Goal: Task Accomplishment & Management: Use online tool/utility

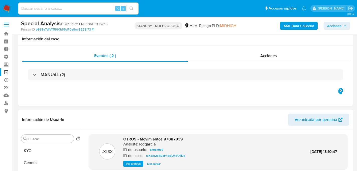
select select "10"
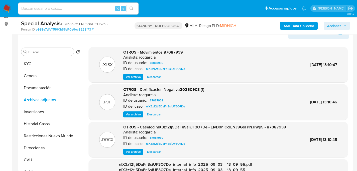
click at [98, 4] on div "⌥ s" at bounding box center [78, 9] width 120 height 12
click at [98, 11] on input at bounding box center [78, 8] width 120 height 7
paste input "153464852"
type input "153464852"
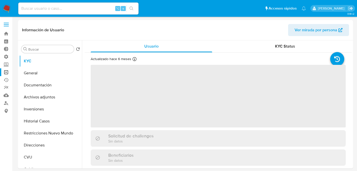
select select "10"
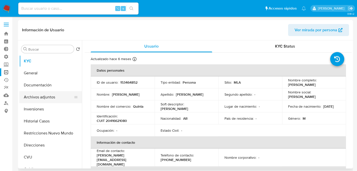
click at [45, 98] on button "Archivos adjuntos" at bounding box center [48, 97] width 59 height 12
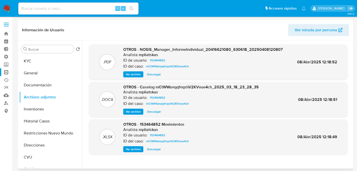
click at [133, 113] on span "Ver archivo" at bounding box center [133, 111] width 15 height 5
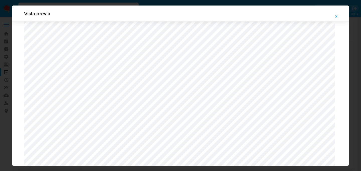
scroll to position [327, 0]
click at [336, 16] on icon "Attachment preview" at bounding box center [336, 16] width 2 height 2
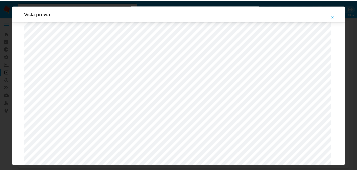
scroll to position [16, 0]
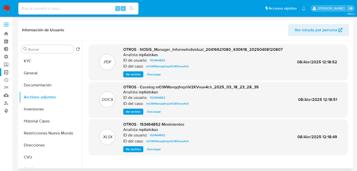
click at [312, 77] on div ".PDF OTROS - NOSIS_Manager_InformeIndividual_20416621080_630618_20250408120807 …" at bounding box center [218, 62] width 259 height 36
click at [134, 111] on span "Ver archivo" at bounding box center [133, 111] width 15 height 5
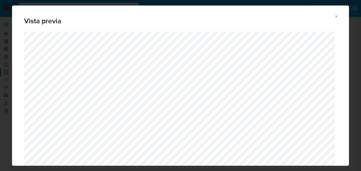
click at [339, 15] on button "Attachment preview" at bounding box center [336, 17] width 11 height 8
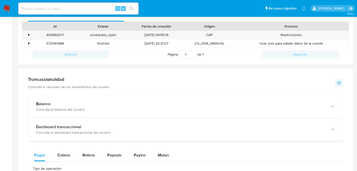
scroll to position [0, 0]
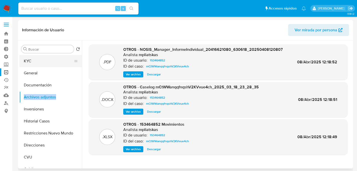
click at [35, 62] on button "KYC" at bounding box center [48, 61] width 59 height 12
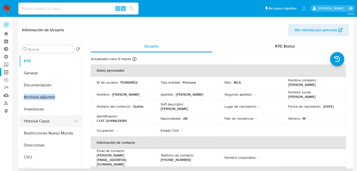
click at [26, 116] on button "Historial Casos" at bounding box center [48, 121] width 59 height 12
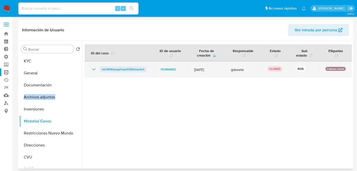
click at [113, 72] on span "mCtWWanqqfnqshV2KVvue4ch" at bounding box center [123, 69] width 43 height 6
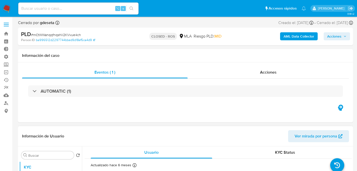
select select "10"
click at [300, 33] on b "AML Data Collector" at bounding box center [298, 36] width 31 height 8
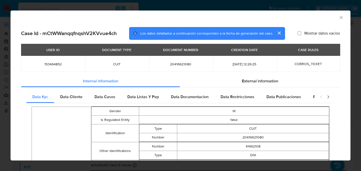
click at [339, 18] on icon "Cerrar ventana" at bounding box center [340, 17] width 5 height 5
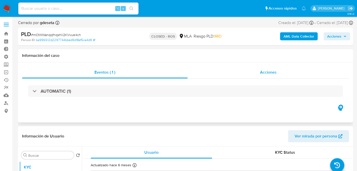
click at [255, 75] on div "Acciones" at bounding box center [268, 72] width 161 height 12
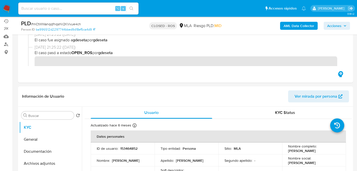
scroll to position [153, 0]
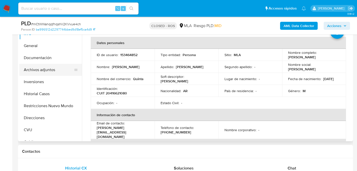
click at [37, 75] on button "Archivos adjuntos" at bounding box center [48, 70] width 59 height 12
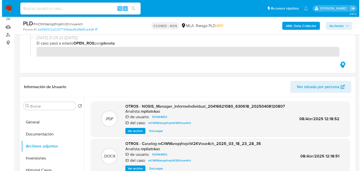
scroll to position [96, 0]
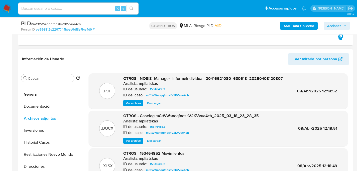
click at [125, 140] on button "Ver archivo" at bounding box center [133, 141] width 20 height 6
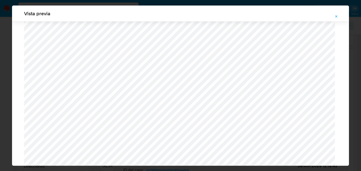
scroll to position [345, 0]
click at [8, 64] on div "Vista previa" at bounding box center [180, 85] width 361 height 171
click at [334, 18] on icon "Attachment preview" at bounding box center [336, 17] width 4 height 4
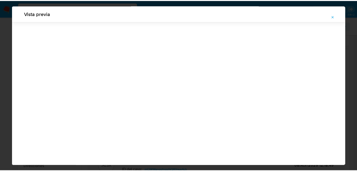
scroll to position [16, 0]
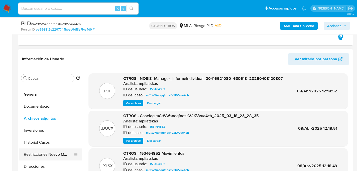
click at [39, 154] on button "Restricciones Nuevo Mundo" at bounding box center [48, 155] width 59 height 12
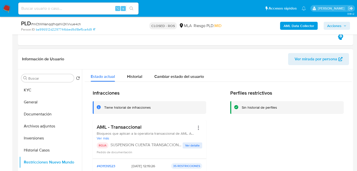
scroll to position [3, 0]
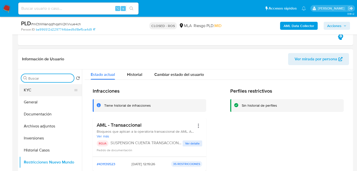
drag, startPoint x: 47, startPoint y: 80, endPoint x: 43, endPoint y: 87, distance: 8.1
click at [47, 80] on input "Buscar" at bounding box center [50, 78] width 44 height 5
click at [43, 87] on button "KYC" at bounding box center [48, 90] width 59 height 12
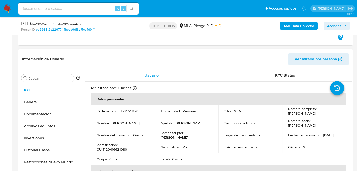
click at [127, 149] on p "CUIT 20416621080" at bounding box center [112, 149] width 30 height 5
click at [129, 152] on td "Identificación : CUIT 20416621080" at bounding box center [123, 147] width 64 height 12
click at [119, 148] on p "CUIT 20416621080" at bounding box center [112, 149] width 30 height 5
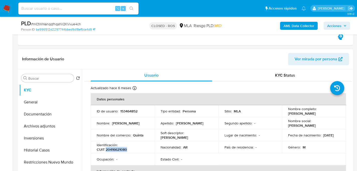
copy p "20416621080"
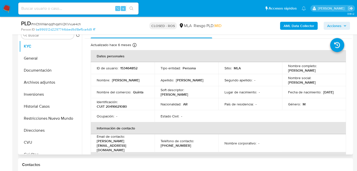
scroll to position [1, 0]
click at [122, 106] on p "CUIT 20416621080" at bounding box center [112, 106] width 30 height 5
copy p "20416621080"
click at [165, 81] on p "Apellido :" at bounding box center [167, 80] width 13 height 5
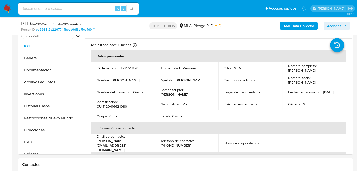
click at [101, 11] on input at bounding box center [78, 8] width 120 height 7
paste input "dmd1srmjOfrZv3ovSDAikxHK"
type input "dmd1srmjOfrZv3ovSDAikxHK"
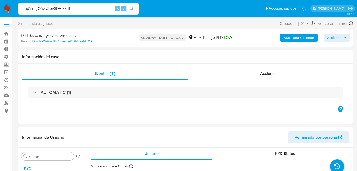
select select "10"
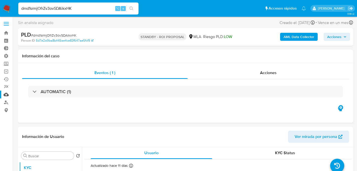
scroll to position [1, 0]
click at [8, 70] on link "Operaciones masivas" at bounding box center [30, 71] width 60 height 8
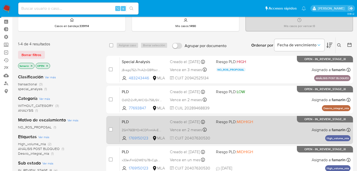
scroll to position [62, 0]
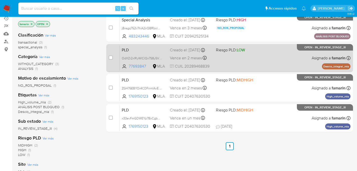
click at [238, 66] on div "PLD OdXZr2xIRyWlClQx7S8ySVUu 77693847 MLA Riesgo PLD: LOW Creado el: [DATE] Cre…" at bounding box center [235, 57] width 231 height 25
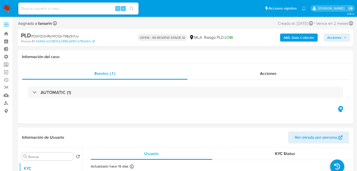
click at [291, 44] on div "AML Data Collector Acciones" at bounding box center [296, 38] width 108 height 12
select select "10"
click at [294, 41] on b "AML Data Collector" at bounding box center [298, 38] width 31 height 8
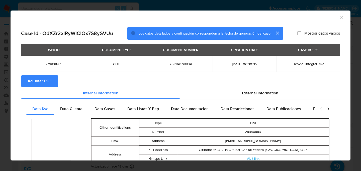
click at [339, 18] on icon "Cerrar ventana" at bounding box center [340, 17] width 3 height 3
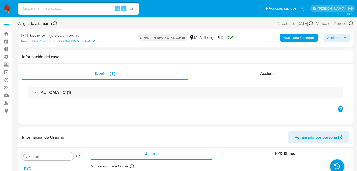
click at [89, 8] on input at bounding box center [78, 8] width 120 height 7
paste input "2575730473"
type input "2575730473"
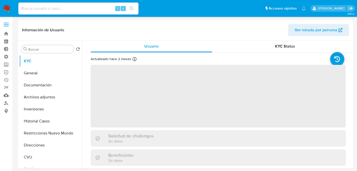
select select "10"
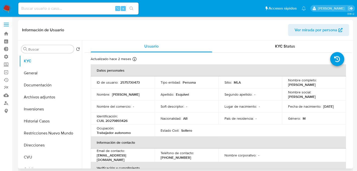
click at [288, 34] on header "Información de Usuario Ver mirada por persona" at bounding box center [185, 30] width 327 height 12
click at [33, 122] on button "Historial Casos" at bounding box center [48, 121] width 59 height 12
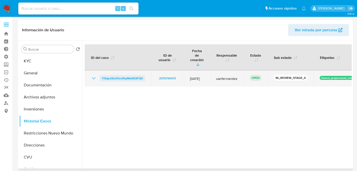
click at [113, 75] on span "YiSqexStoX1soVkyMw9tQFQD" at bounding box center [122, 78] width 41 height 6
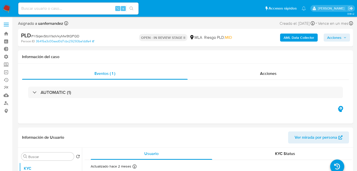
click at [298, 42] on div "AML Data Collector Acciones" at bounding box center [296, 38] width 108 height 12
select select "10"
click at [304, 36] on b "AML Data Collector" at bounding box center [298, 38] width 31 height 8
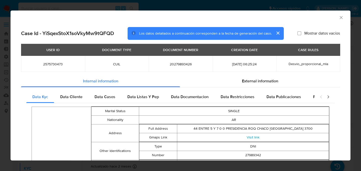
click at [338, 18] on icon "Cerrar ventana" at bounding box center [340, 17] width 5 height 5
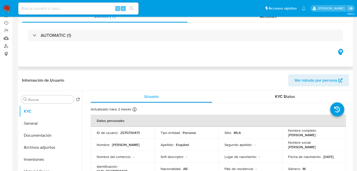
scroll to position [93, 0]
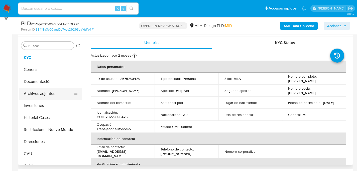
click at [36, 95] on button "Archivos adjuntos" at bounding box center [48, 94] width 59 height 12
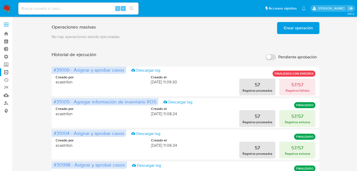
click at [290, 28] on span "Crear operación" at bounding box center [297, 28] width 29 height 11
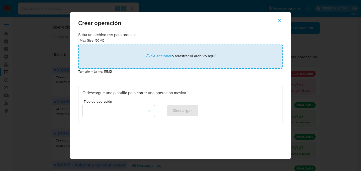
click at [196, 58] on input "file" at bounding box center [180, 57] width 204 height 24
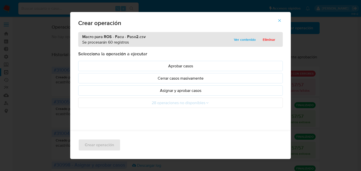
click at [167, 92] on p "Asignar y aprobar casos" at bounding box center [180, 91] width 196 height 6
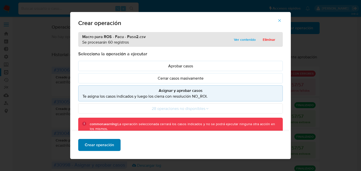
click at [104, 147] on span "Crear operación" at bounding box center [99, 144] width 29 height 11
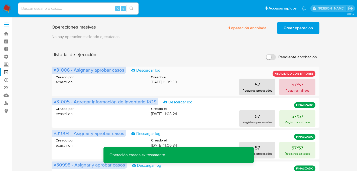
click at [298, 83] on p "57/57" at bounding box center [297, 84] width 12 height 7
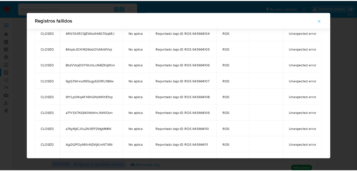
scroll to position [792, 0]
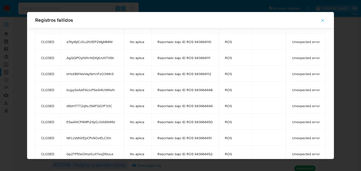
click at [325, 20] on icon "button" at bounding box center [322, 20] width 5 height 5
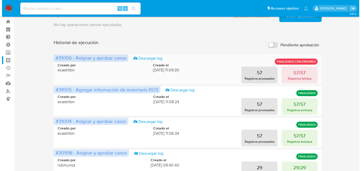
scroll to position [0, 0]
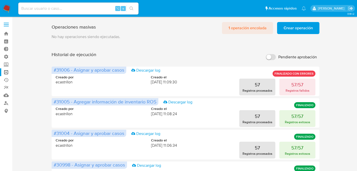
click at [242, 31] on span "1 operación encolada" at bounding box center [247, 28] width 38 height 11
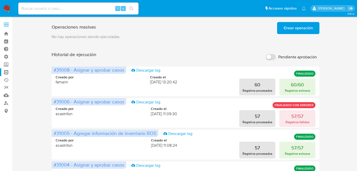
click at [304, 32] on span "Crear operación" at bounding box center [297, 28] width 29 height 11
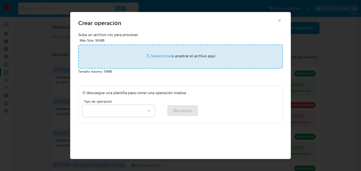
click at [217, 48] on input "file" at bounding box center [180, 57] width 204 height 24
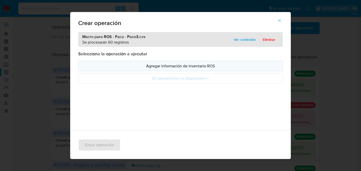
click at [148, 70] on button "Agregar información de inventario ROS" at bounding box center [180, 66] width 204 height 10
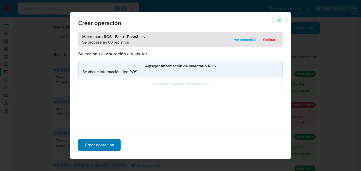
click at [102, 146] on span "Crear operación" at bounding box center [99, 144] width 29 height 11
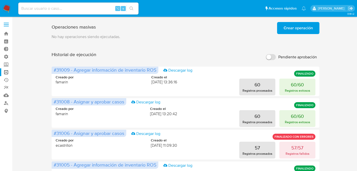
click at [289, 27] on span "Crear operación" at bounding box center [297, 28] width 29 height 11
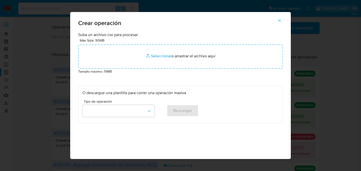
click at [166, 34] on p "Suba un archivo csv para procesar:" at bounding box center [180, 35] width 204 height 6
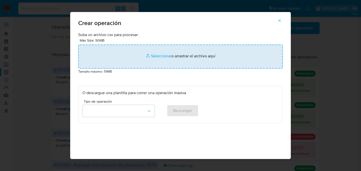
click at [165, 53] on input "file" at bounding box center [180, 57] width 204 height 24
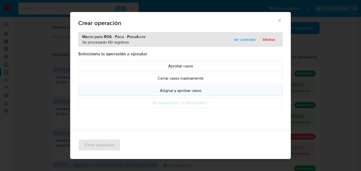
click at [183, 93] on button "Asignar y aprobar casos" at bounding box center [180, 90] width 204 height 10
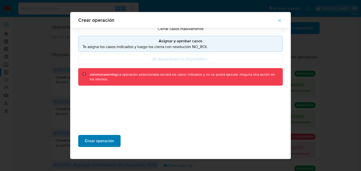
click at [101, 139] on span "Crear operación" at bounding box center [99, 140] width 29 height 11
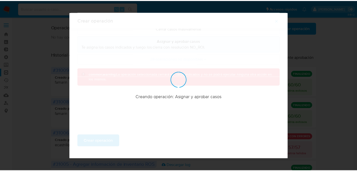
scroll to position [17, 0]
